Goal: Find specific page/section: Find specific page/section

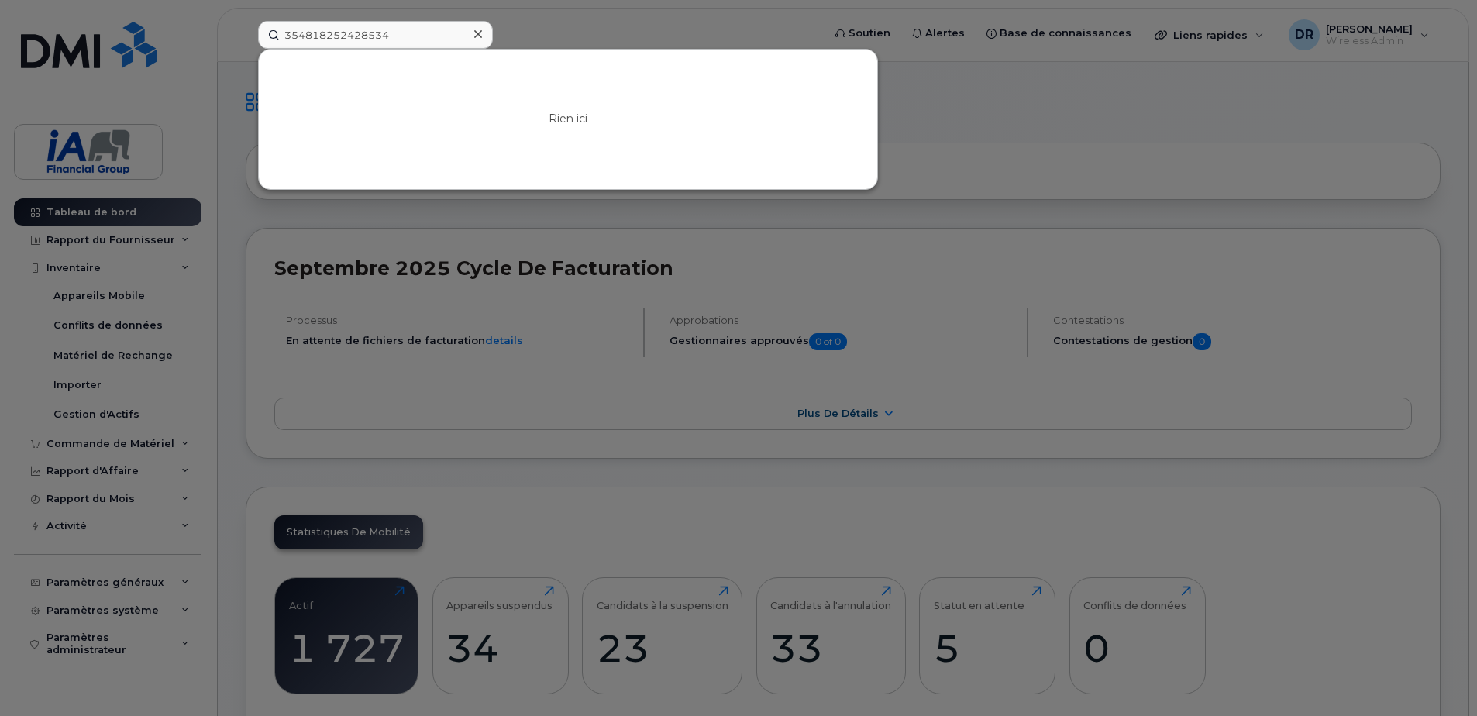
click at [551, 29] on div at bounding box center [738, 358] width 1477 height 716
click at [412, 33] on input "354818252428534" at bounding box center [375, 35] width 235 height 28
drag, startPoint x: 412, startPoint y: 33, endPoint x: 239, endPoint y: 27, distance: 172.9
click at [246, 27] on div "354818252428534 Rien ici" at bounding box center [535, 35] width 579 height 28
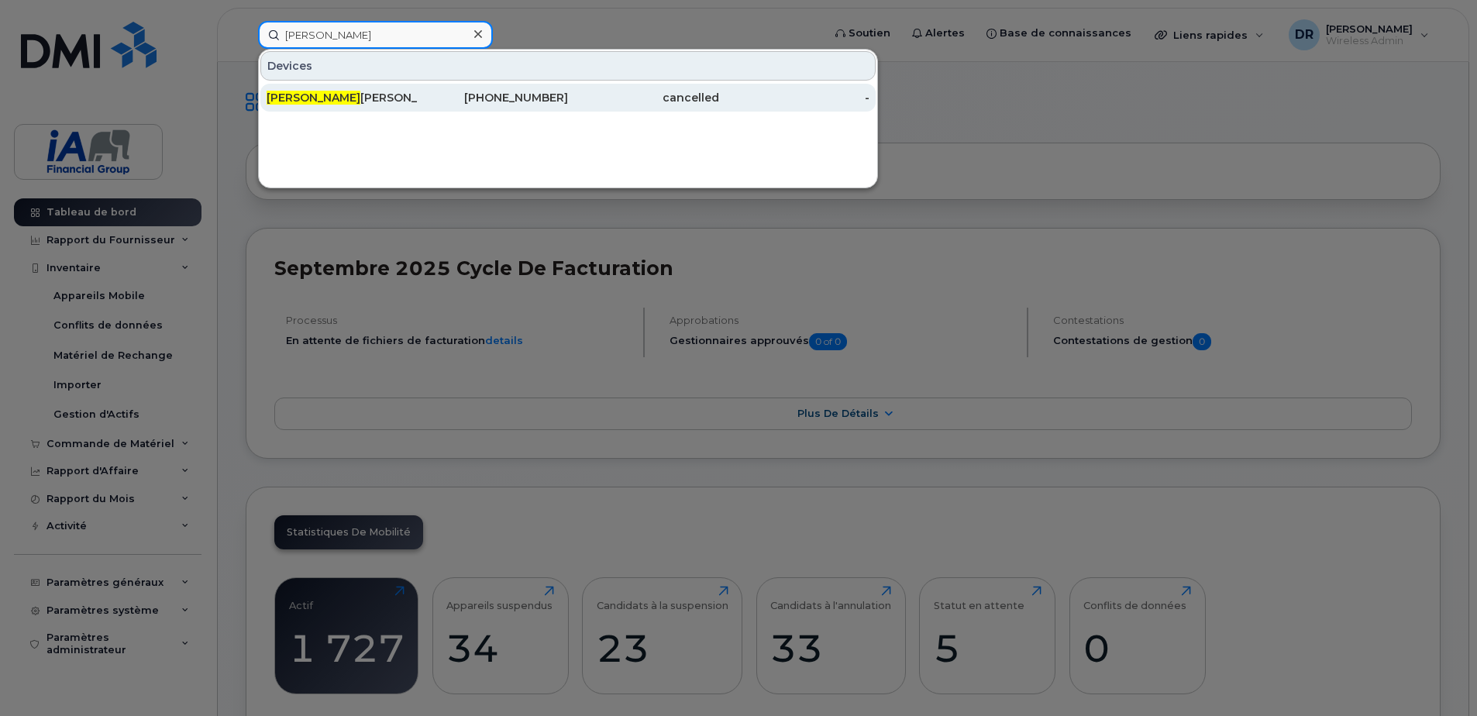
type input "jaime"
click at [342, 97] on div "Jaime Morales" at bounding box center [342, 97] width 151 height 15
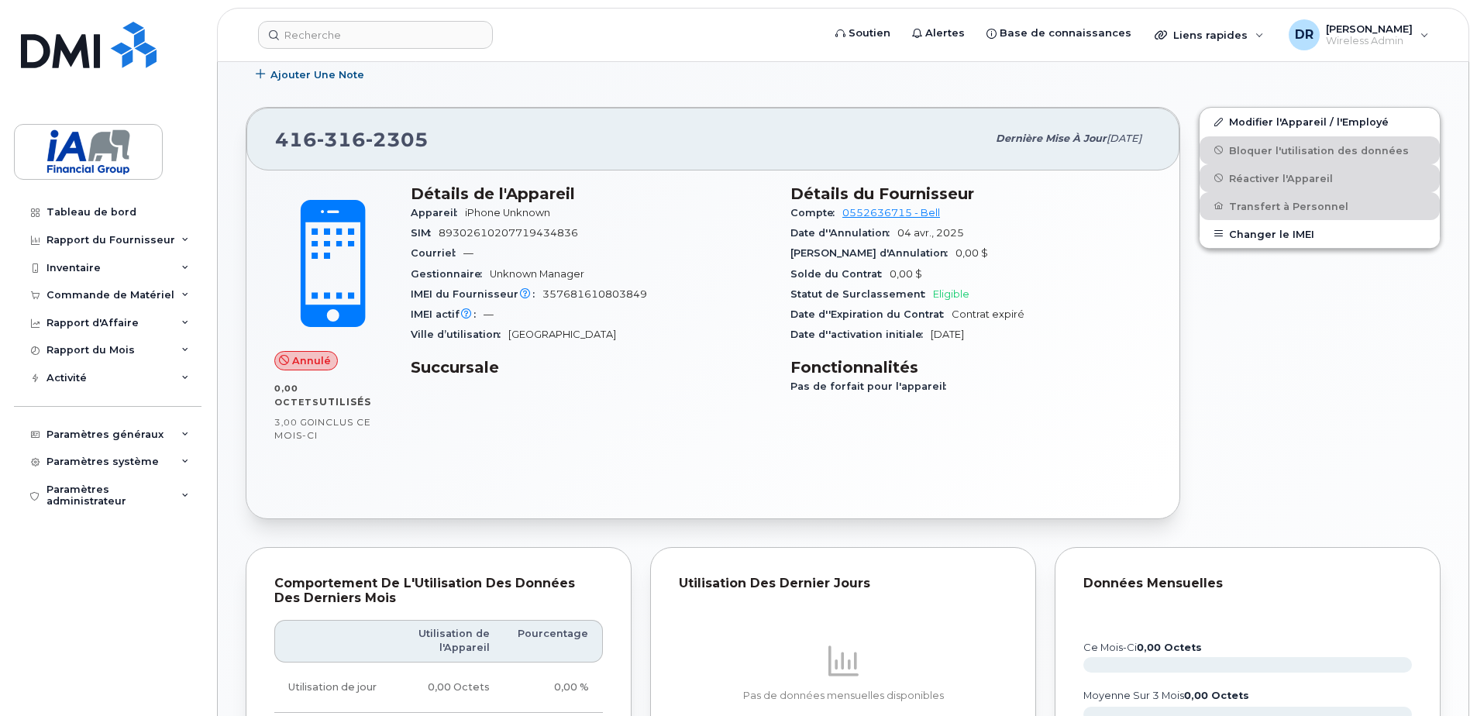
scroll to position [232, 0]
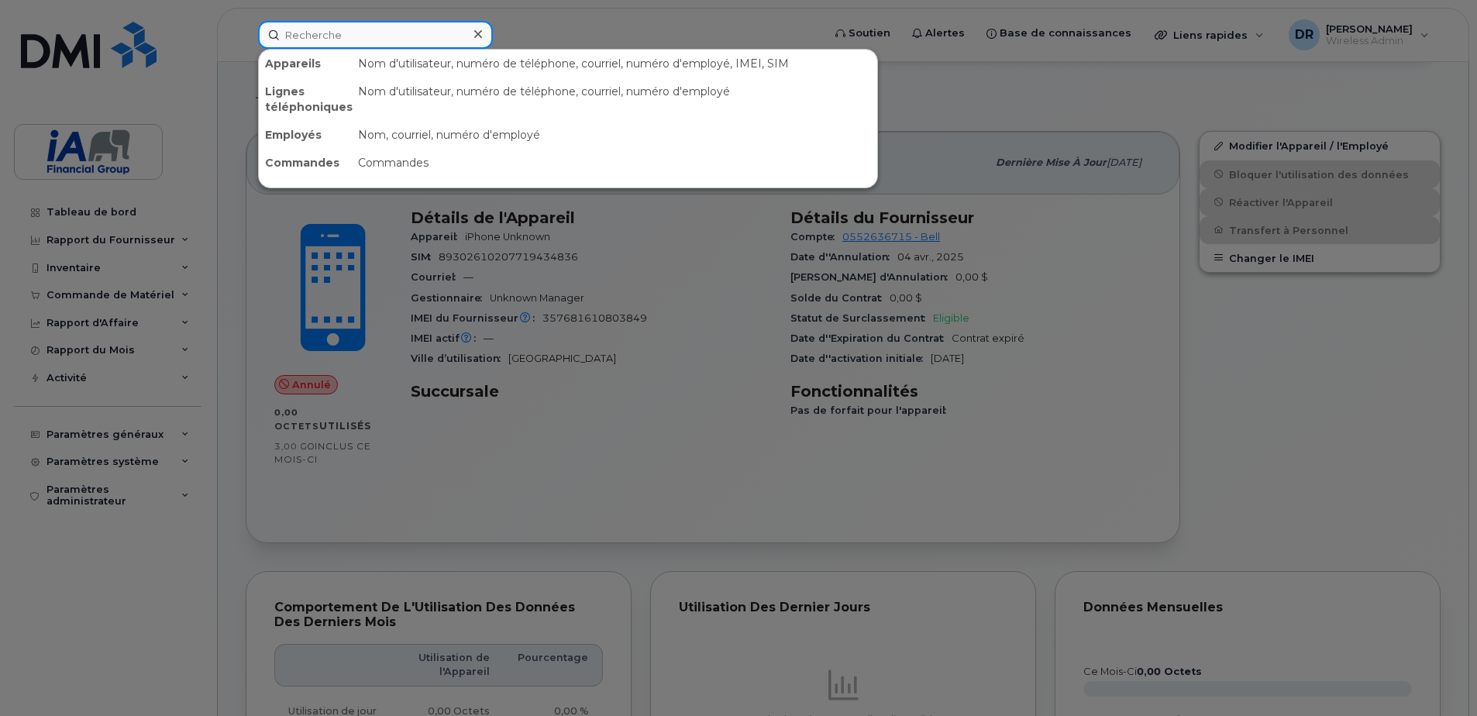
click at [339, 35] on input at bounding box center [375, 35] width 235 height 28
paste input "354818252428534"
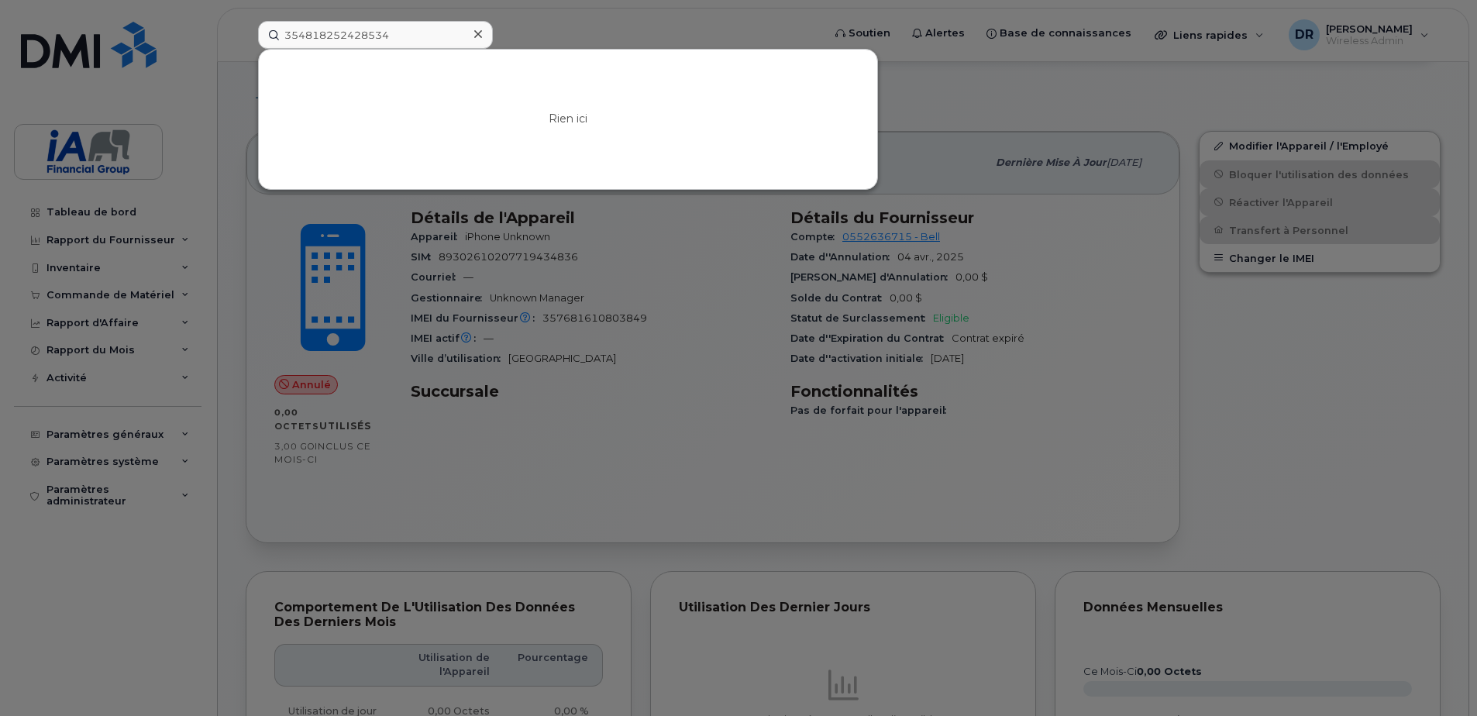
click at [570, 29] on div at bounding box center [738, 358] width 1477 height 716
click at [405, 35] on input "354818252428534" at bounding box center [375, 35] width 235 height 28
drag, startPoint x: 405, startPoint y: 35, endPoint x: 213, endPoint y: 20, distance: 192.7
click at [246, 21] on div "354818252428534 Rien ici" at bounding box center [535, 35] width 579 height 28
paste input "[PERSON_NAME] JUEZ"
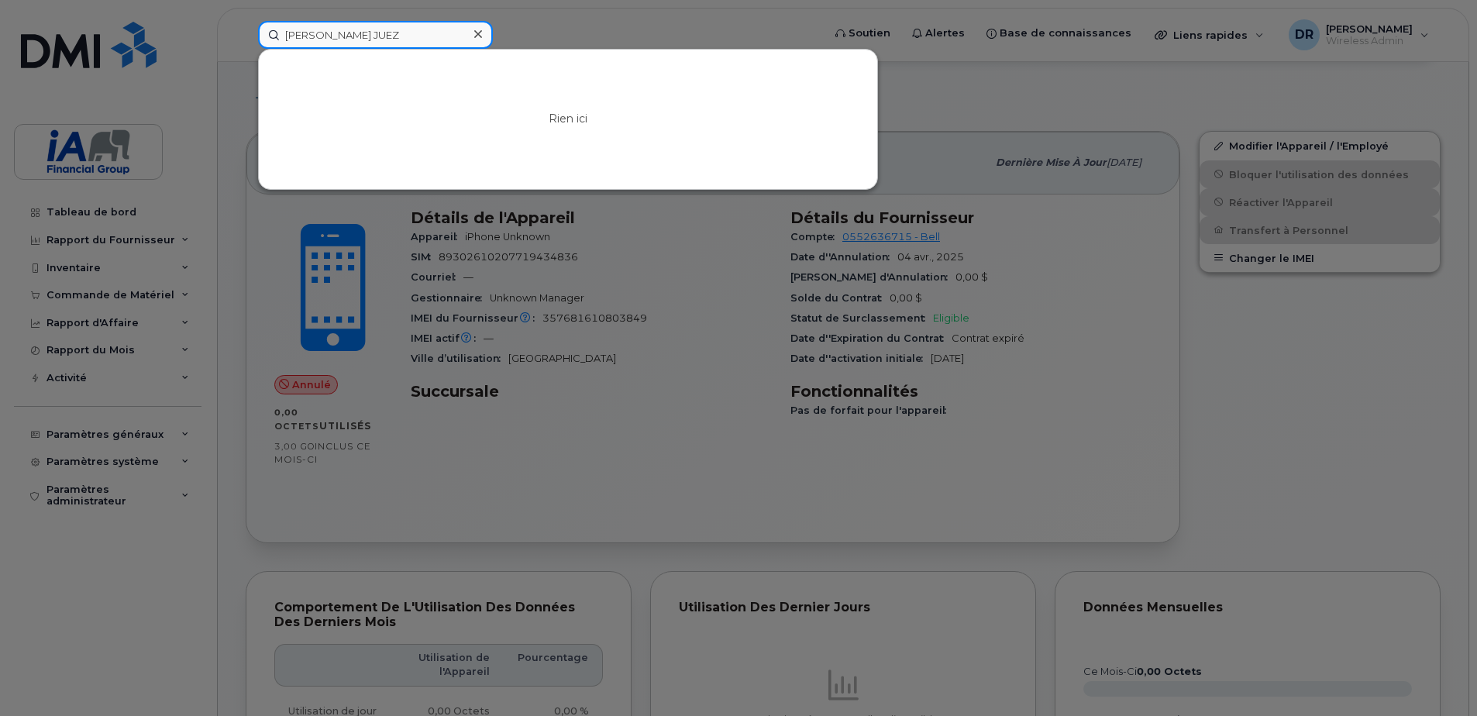
type input "[PERSON_NAME] JUEZ"
drag, startPoint x: 455, startPoint y: 33, endPoint x: 194, endPoint y: 26, distance: 260.4
click at [246, 26] on div "[PERSON_NAME] JUEZ [PERSON_NAME] ici" at bounding box center [535, 35] width 579 height 28
click at [666, 22] on div at bounding box center [738, 358] width 1477 height 716
